Goal: Task Accomplishment & Management: Use online tool/utility

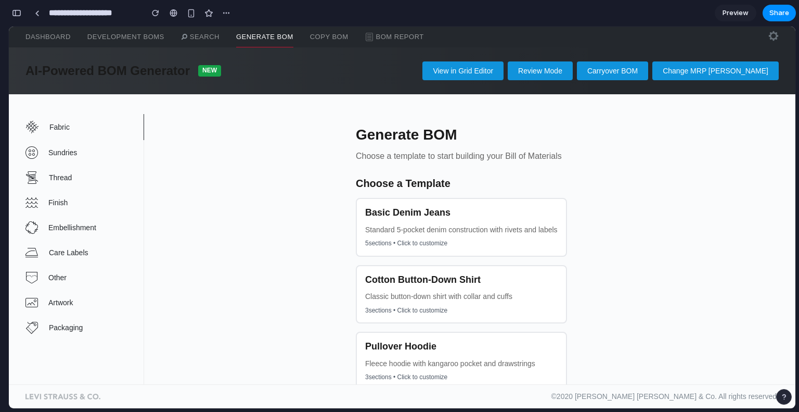
scroll to position [1338, 0]
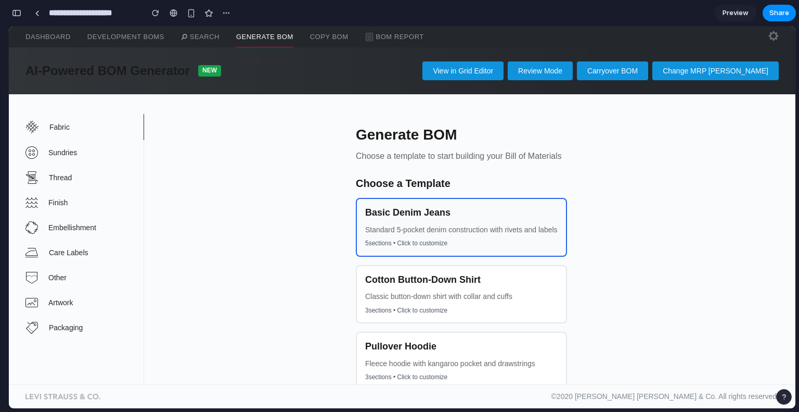
click at [404, 219] on div "Basic Denim Jeans Standard 5-pocket denim construction with rivets and labels 5…" at bounding box center [461, 227] width 211 height 59
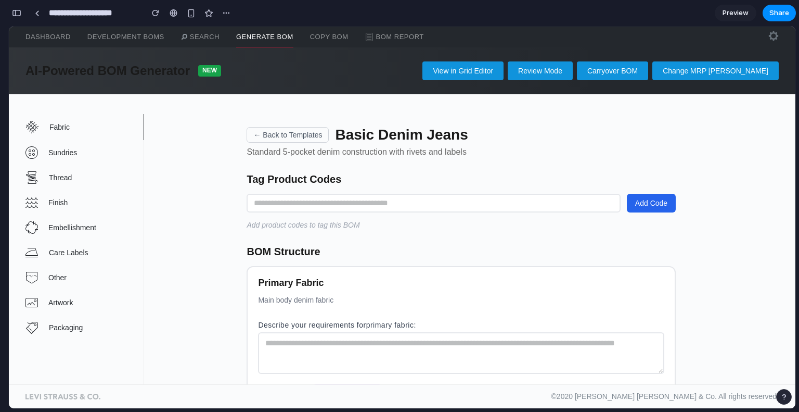
click at [305, 134] on button "← Back to Templates" at bounding box center [288, 135] width 82 height 16
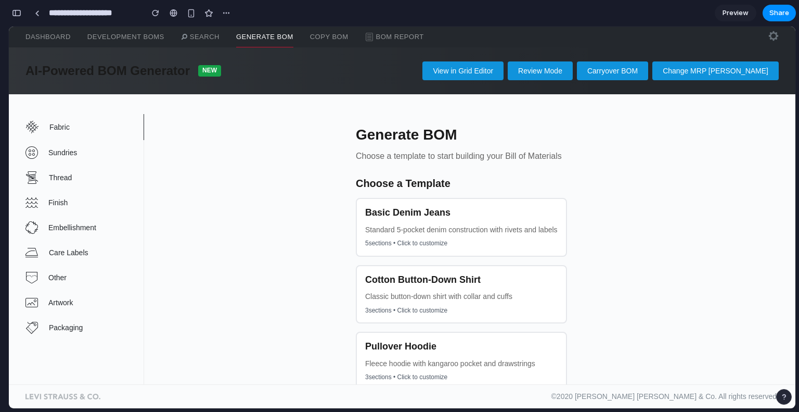
click at [268, 73] on div "View in Grid Editor Review [PERSON_NAME] BOM Change MRP [PERSON_NAME]" at bounding box center [500, 70] width 558 height 19
click at [210, 41] on link "Search" at bounding box center [200, 37] width 39 height 21
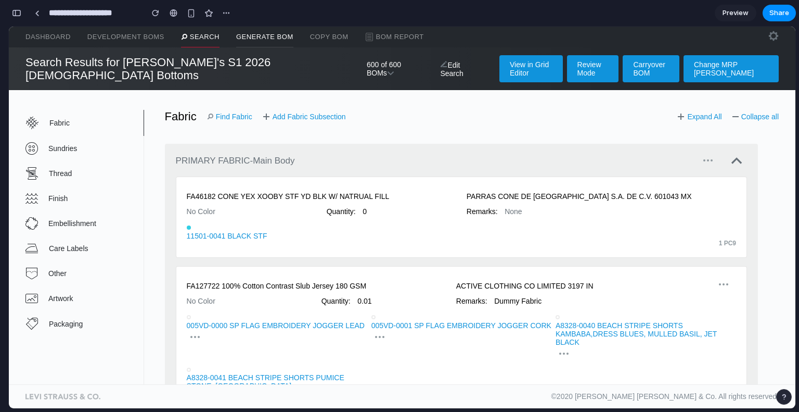
click at [242, 37] on link "Generate BOM" at bounding box center [264, 37] width 57 height 21
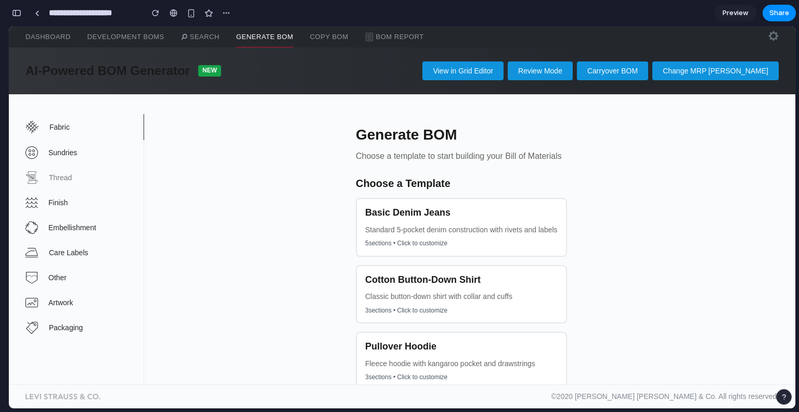
click at [72, 183] on link "Thread" at bounding box center [84, 177] width 118 height 25
click at [63, 40] on link "Dashboard" at bounding box center [47, 37] width 45 height 21
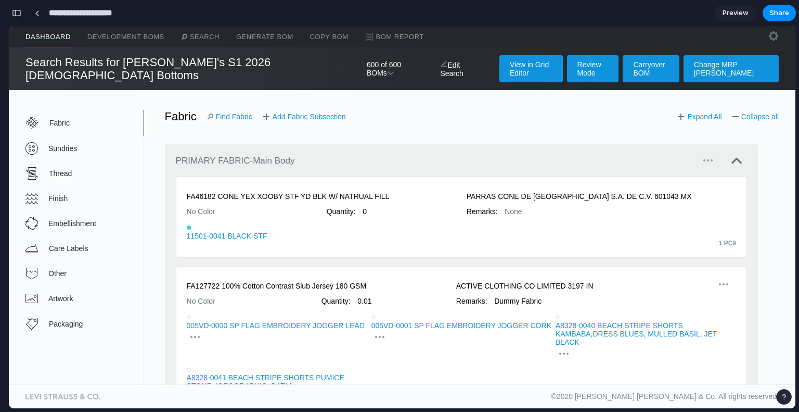
click at [47, 12] on input "**********" at bounding box center [93, 13] width 93 height 19
click at [171, 65] on h3 "Search Results for [PERSON_NAME]'s S1 2026 [DEMOGRAPHIC_DATA] Bottoms" at bounding box center [185, 69] width 321 height 27
click at [271, 42] on link "Generate BOM" at bounding box center [264, 37] width 57 height 21
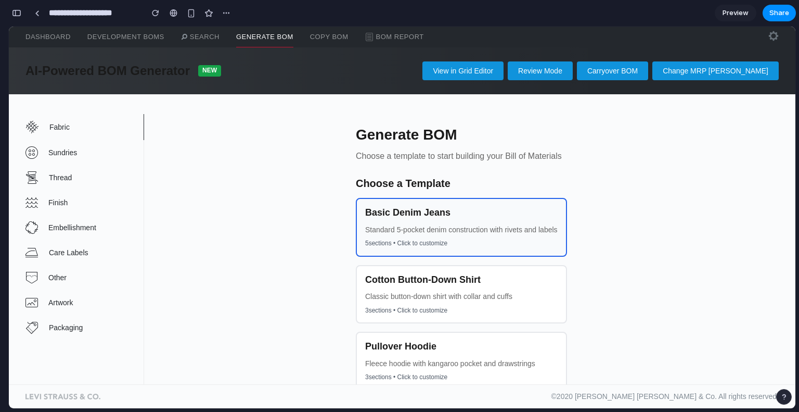
click at [392, 225] on p "Standard 5-pocket denim construction with rivets and labels" at bounding box center [461, 229] width 193 height 8
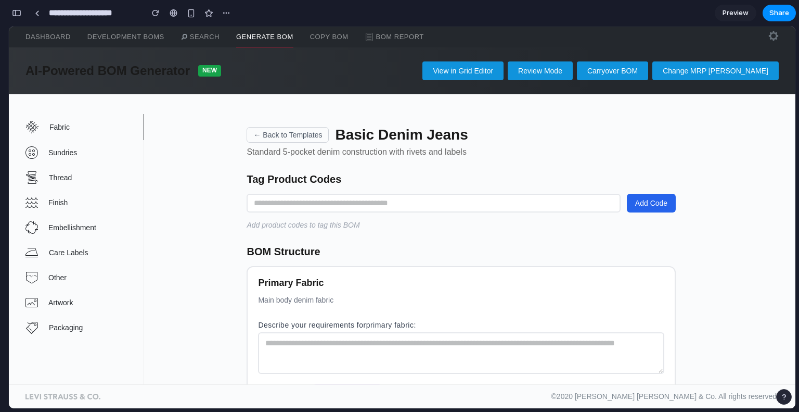
click at [306, 135] on button "← Back to Templates" at bounding box center [288, 135] width 82 height 16
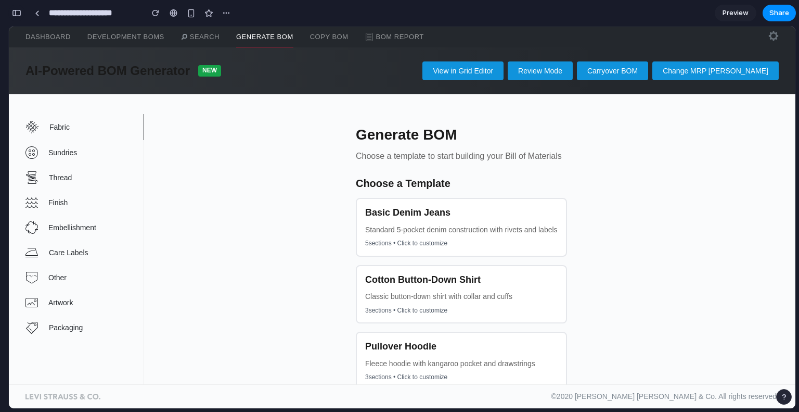
click at [18, 6] on button "button" at bounding box center [16, 13] width 17 height 17
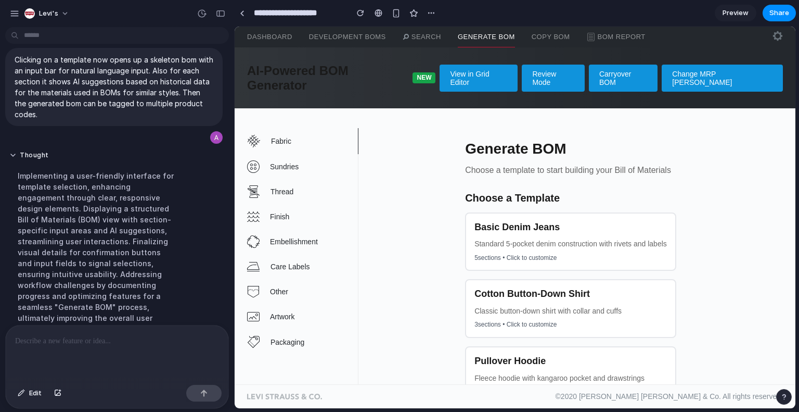
scroll to position [507, 0]
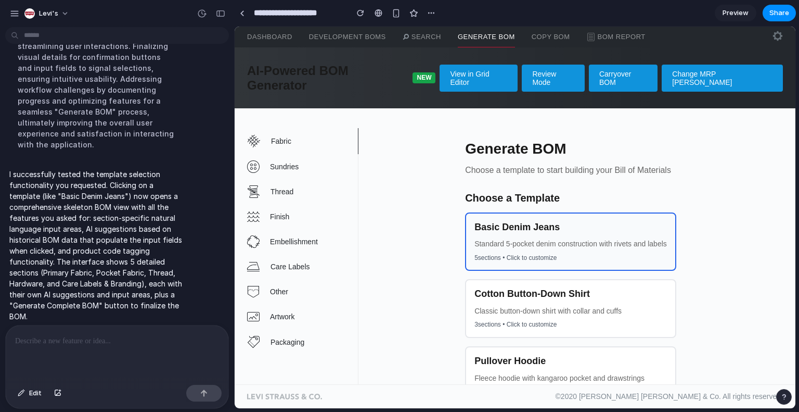
click at [484, 222] on div "Basic Denim Jeans Standard 5-pocket denim construction with rivets and labels 5…" at bounding box center [570, 241] width 211 height 59
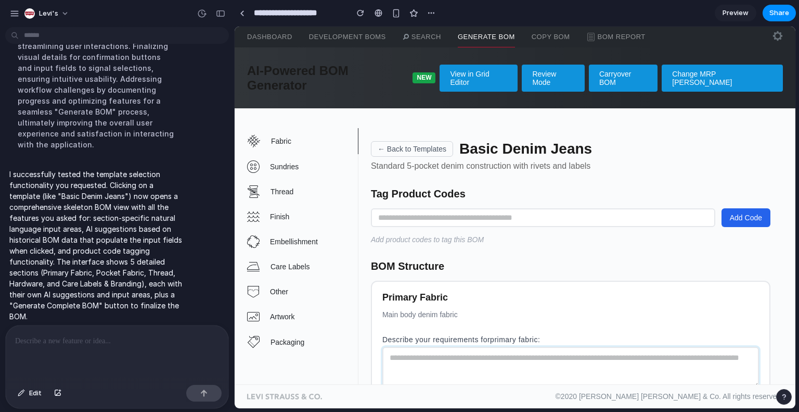
click at [412, 347] on textarea at bounding box center [570, 368] width 377 height 42
click at [408, 208] on input "text" at bounding box center [543, 217] width 344 height 19
click at [221, 6] on button "button" at bounding box center [220, 13] width 17 height 17
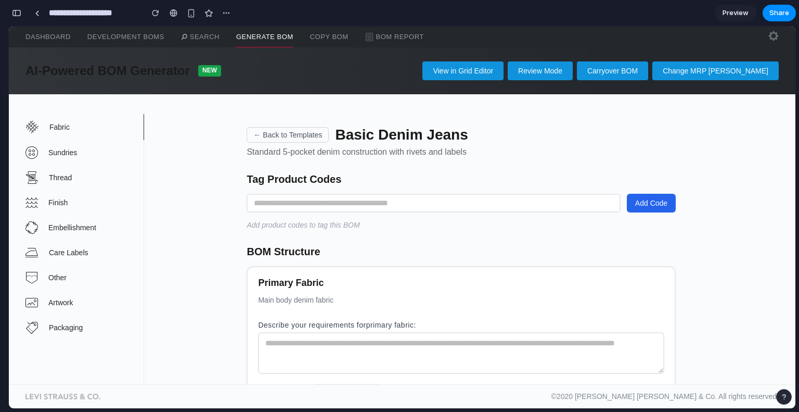
scroll to position [912, 0]
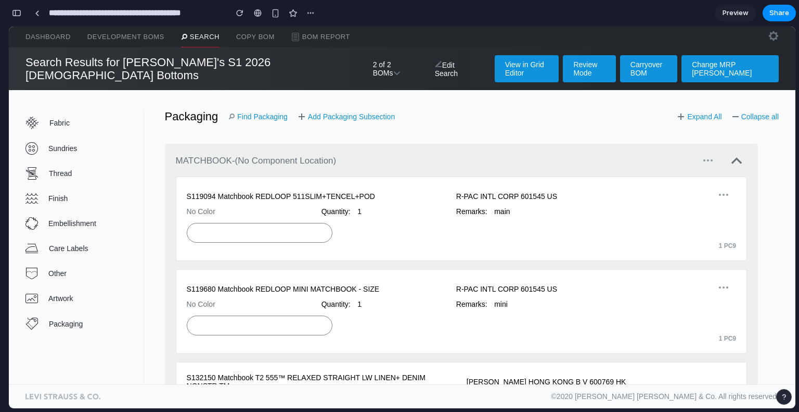
scroll to position [592, 0]
